Goal: Check status

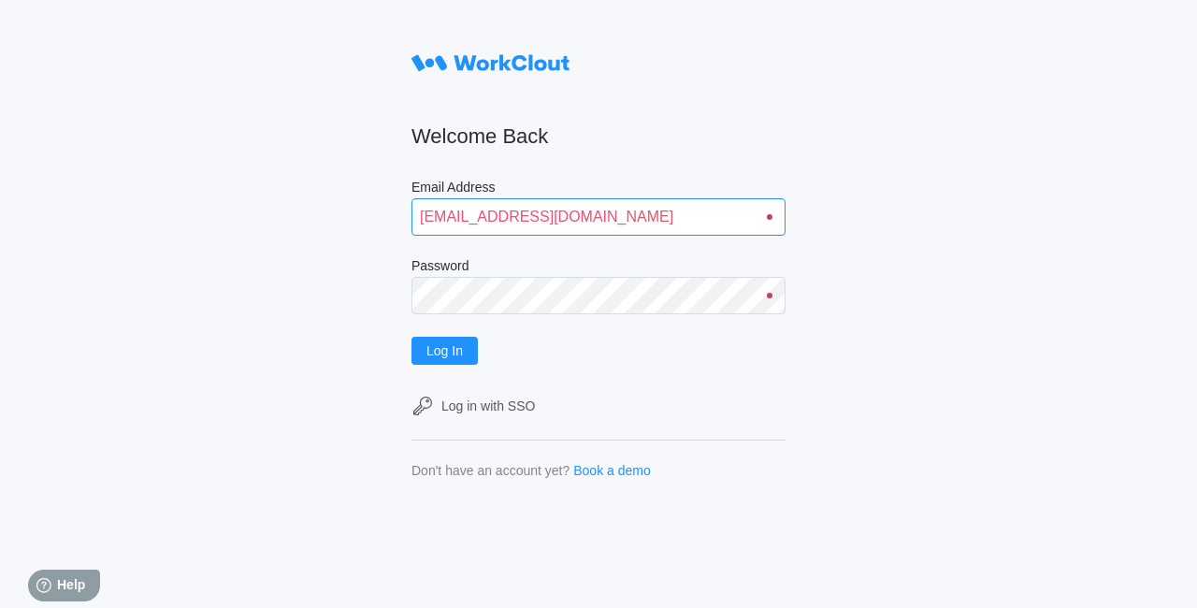
type input "quadristi@simcona.com"
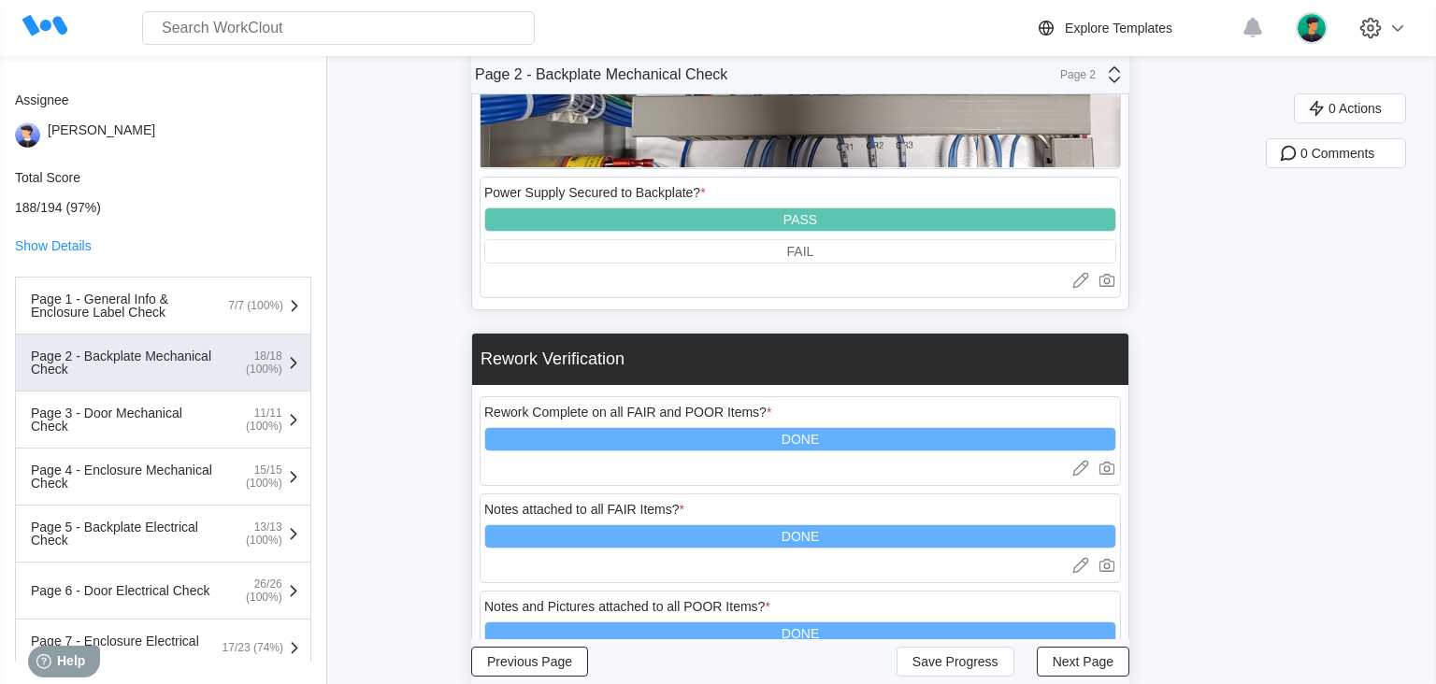
scroll to position [9252, 0]
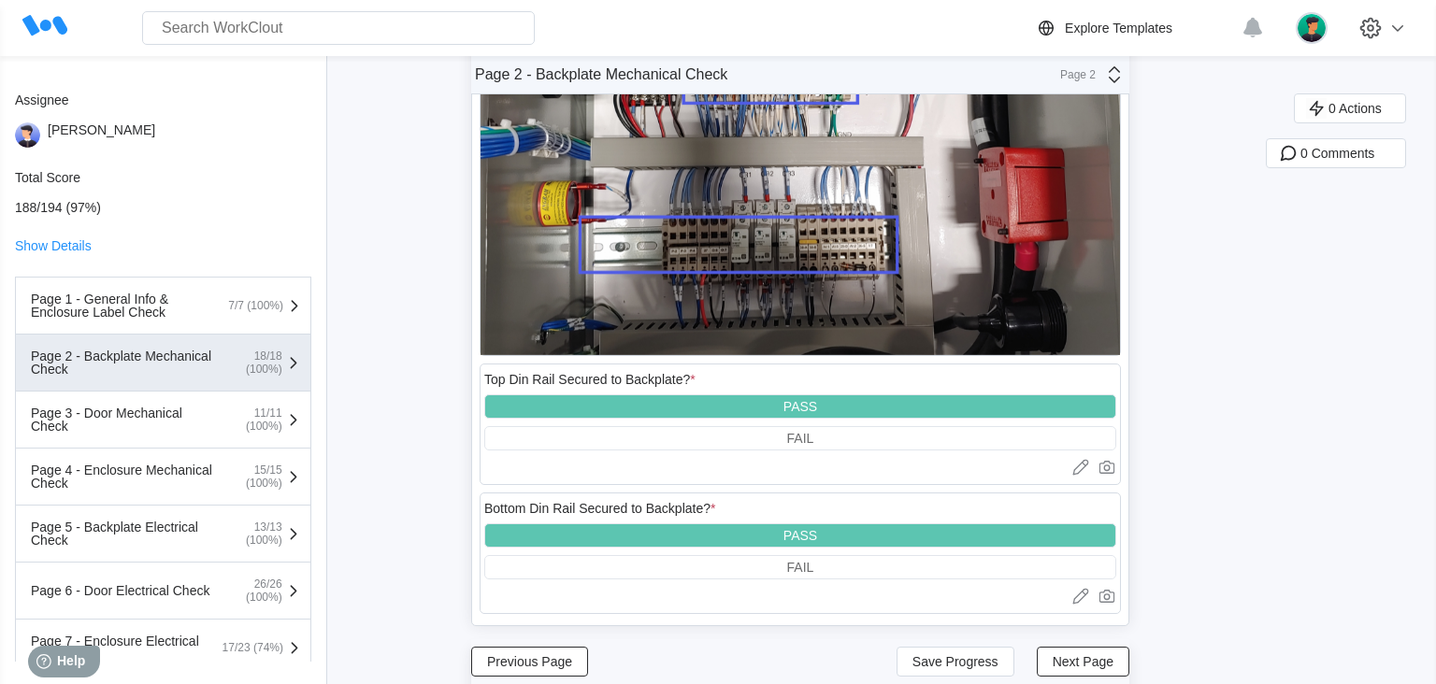
scroll to position [0, 0]
